Goal: Information Seeking & Learning: Learn about a topic

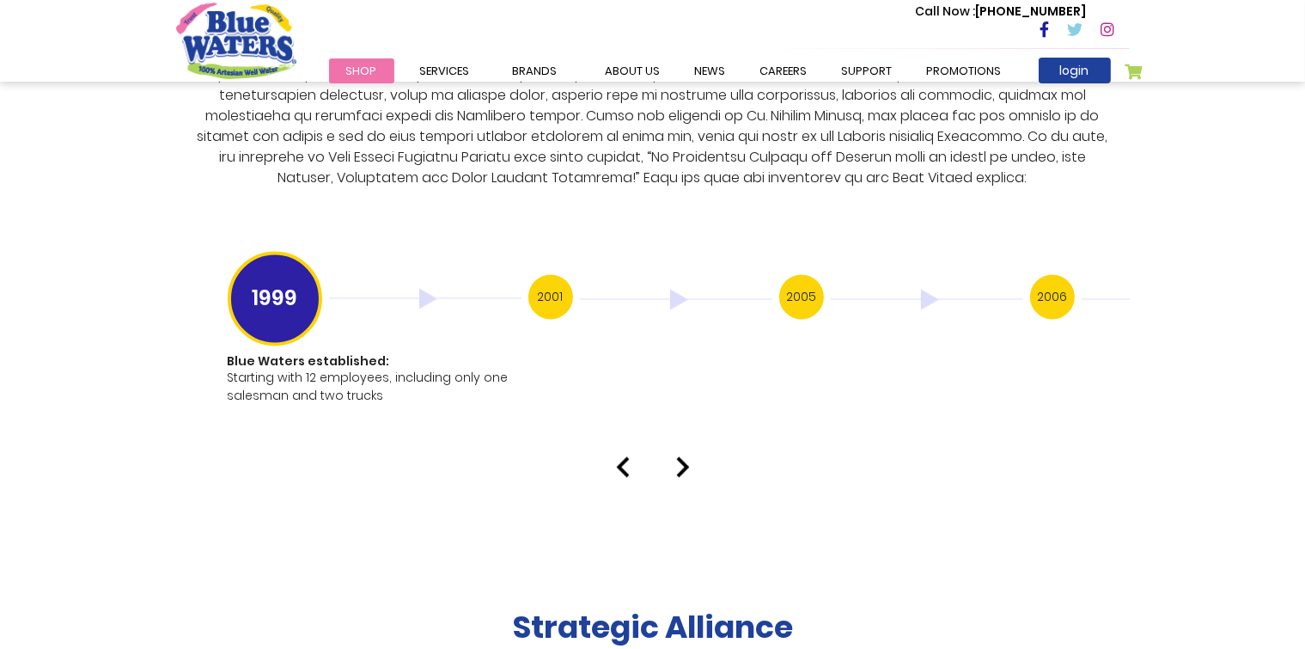
scroll to position [3265, 0]
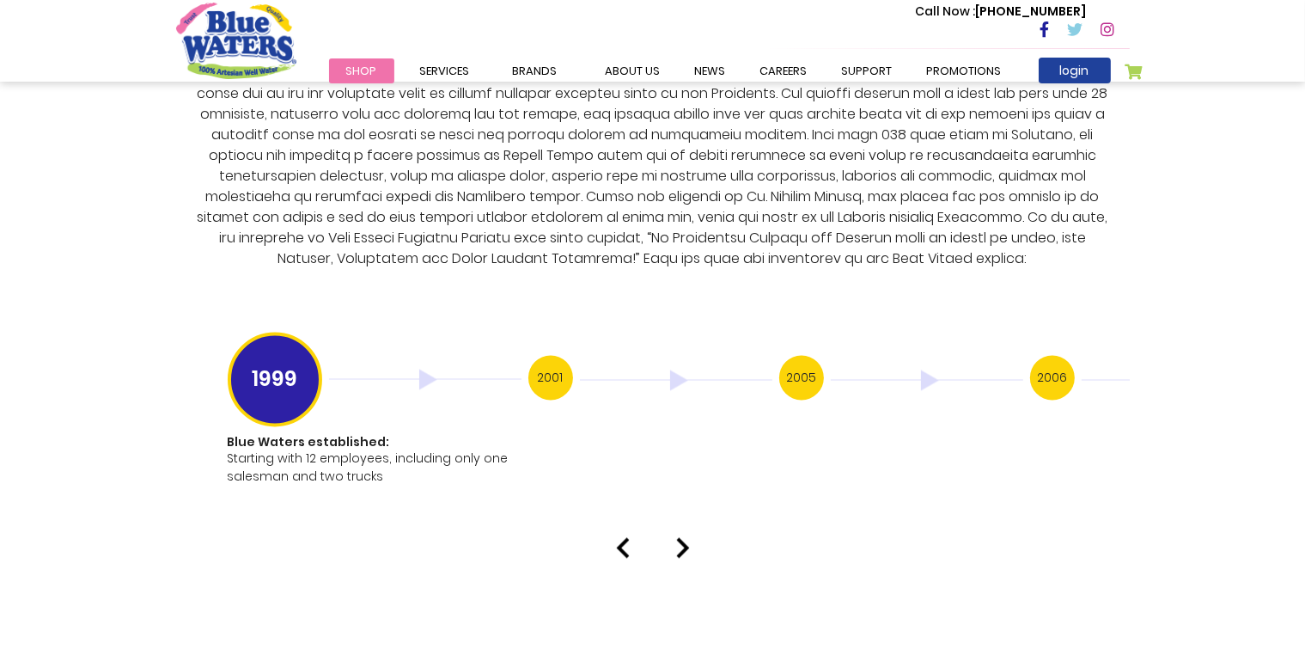
click at [680, 538] on img at bounding box center [683, 548] width 14 height 21
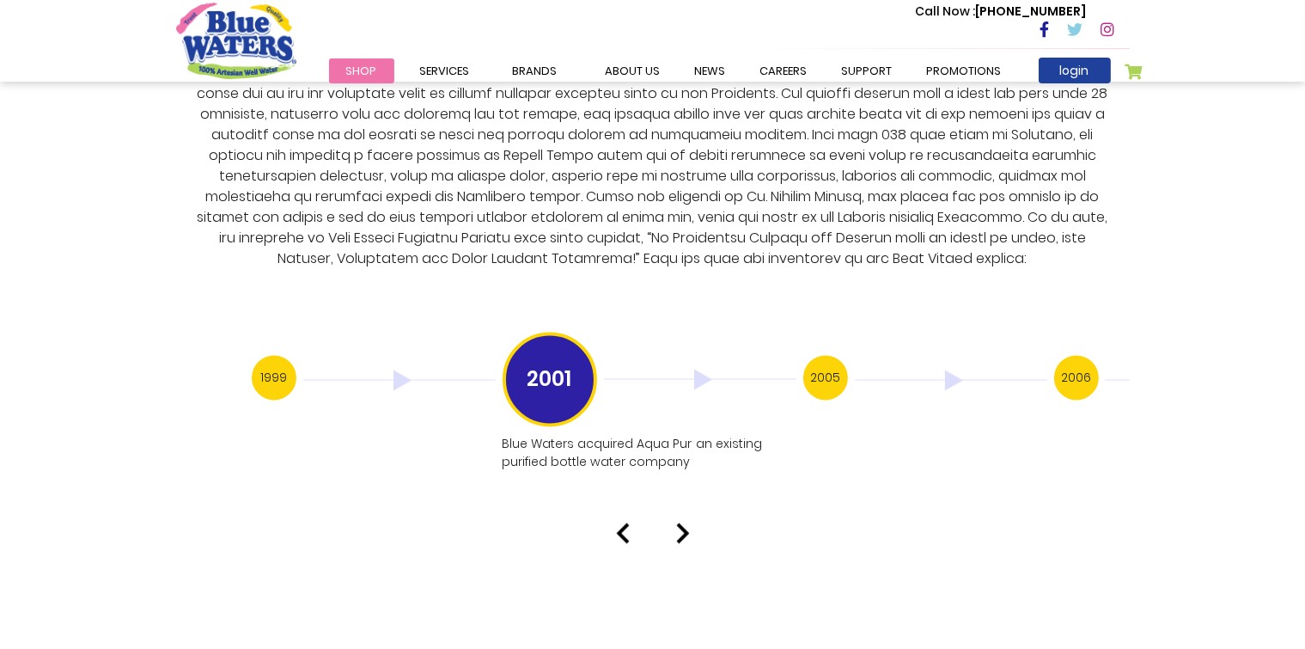
click at [686, 523] on img at bounding box center [683, 533] width 14 height 21
click at [680, 541] on img at bounding box center [683, 551] width 14 height 21
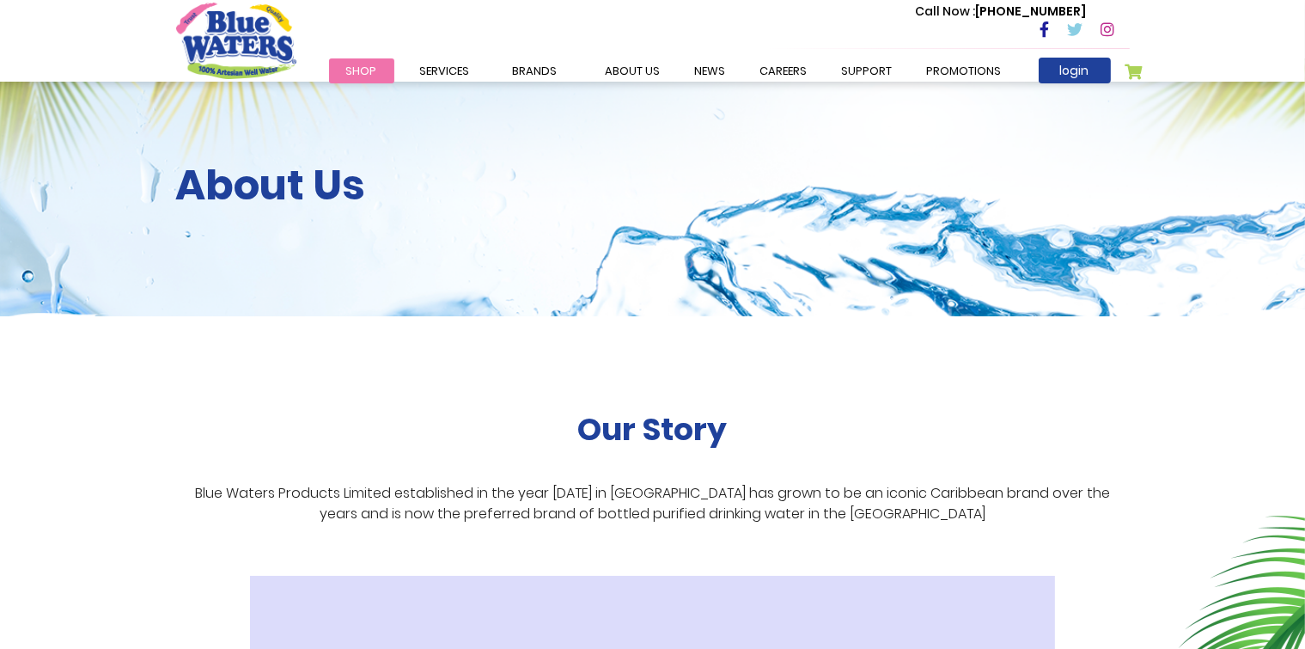
scroll to position [0, 0]
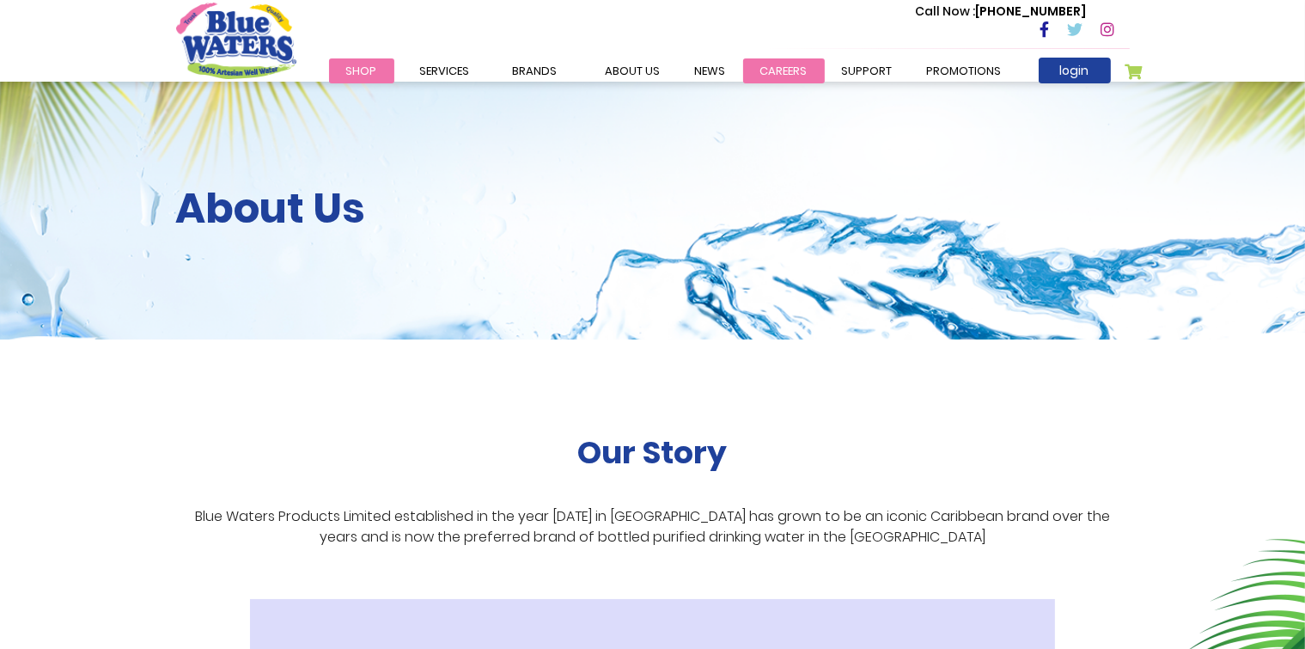
click at [743, 64] on link "careers" at bounding box center [784, 70] width 82 height 25
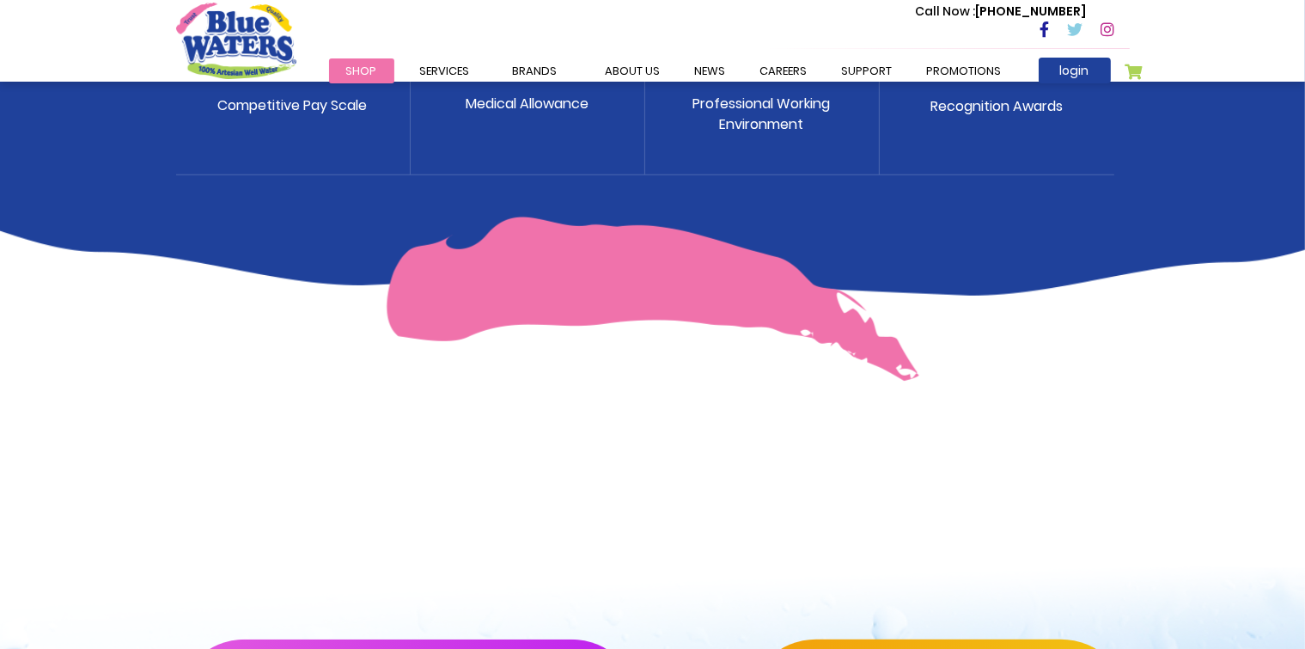
scroll to position [1546, 0]
